Goal: Task Accomplishment & Management: Complete application form

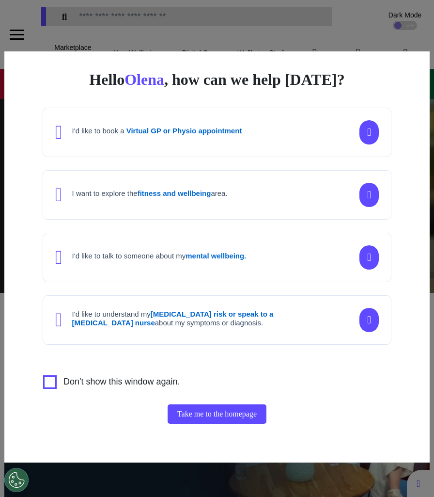
click at [261, 28] on div "Hello [PERSON_NAME] , how can we help [DATE]? I'd like to book a Virtual GP or …" at bounding box center [217, 248] width 434 height 497
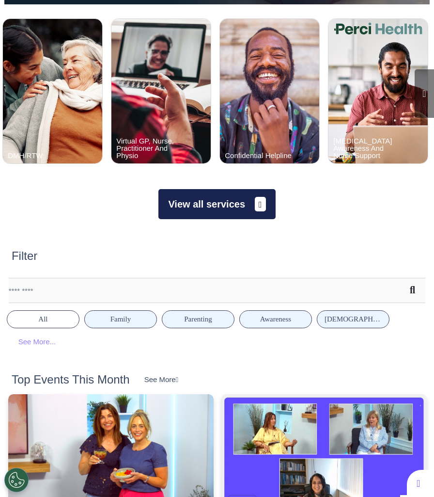
click at [247, 206] on button "View all services" at bounding box center [217, 204] width 117 height 30
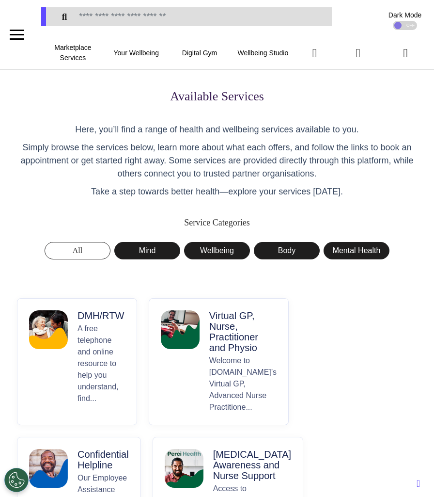
click at [181, 339] on img at bounding box center [180, 329] width 39 height 39
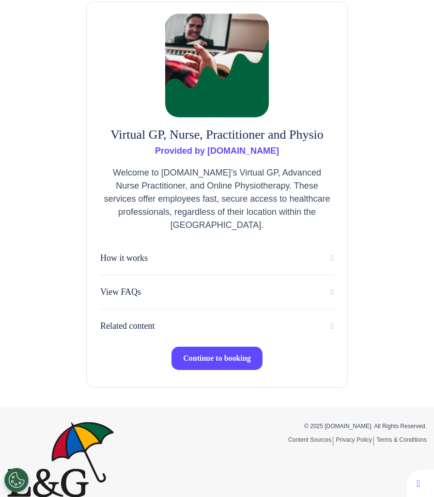
click at [230, 367] on button "Continue to booking" at bounding box center [217, 358] width 91 height 23
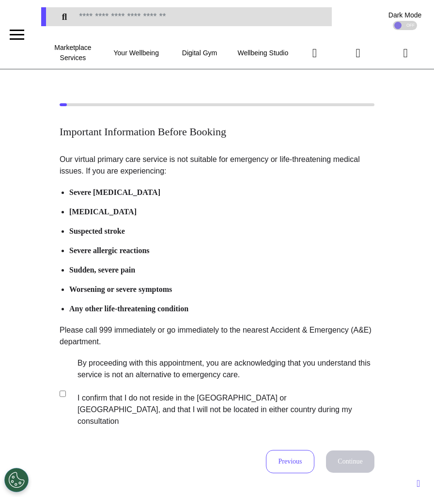
click at [77, 381] on label "By proceeding with this appointment, you are acknowledging that you understand …" at bounding box center [220, 392] width 304 height 70
click at [344, 455] on button "Continue" at bounding box center [350, 461] width 48 height 22
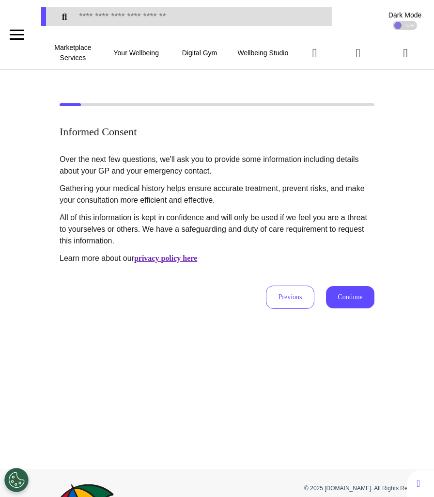
click at [346, 301] on button "Continue" at bounding box center [350, 297] width 48 height 22
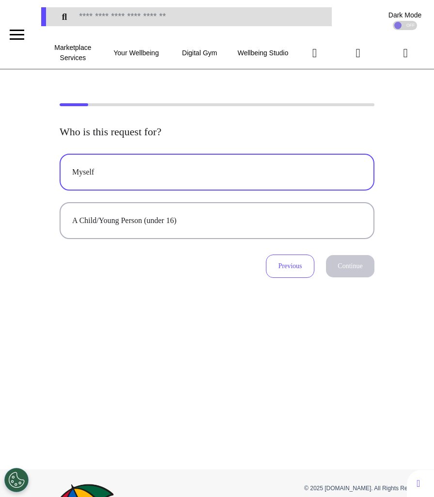
click at [164, 170] on div "Myself" at bounding box center [217, 172] width 290 height 12
click at [339, 261] on button "Continue" at bounding box center [350, 266] width 48 height 22
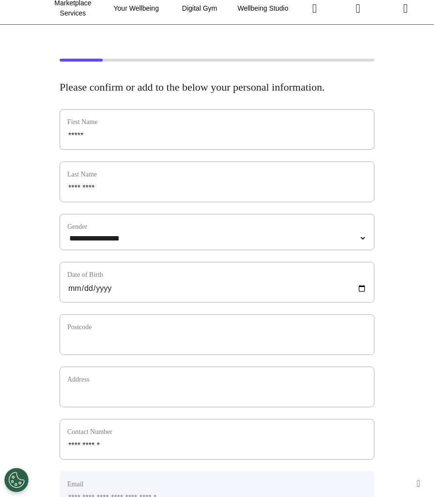
scroll to position [68, 0]
